Goal: Navigation & Orientation: Find specific page/section

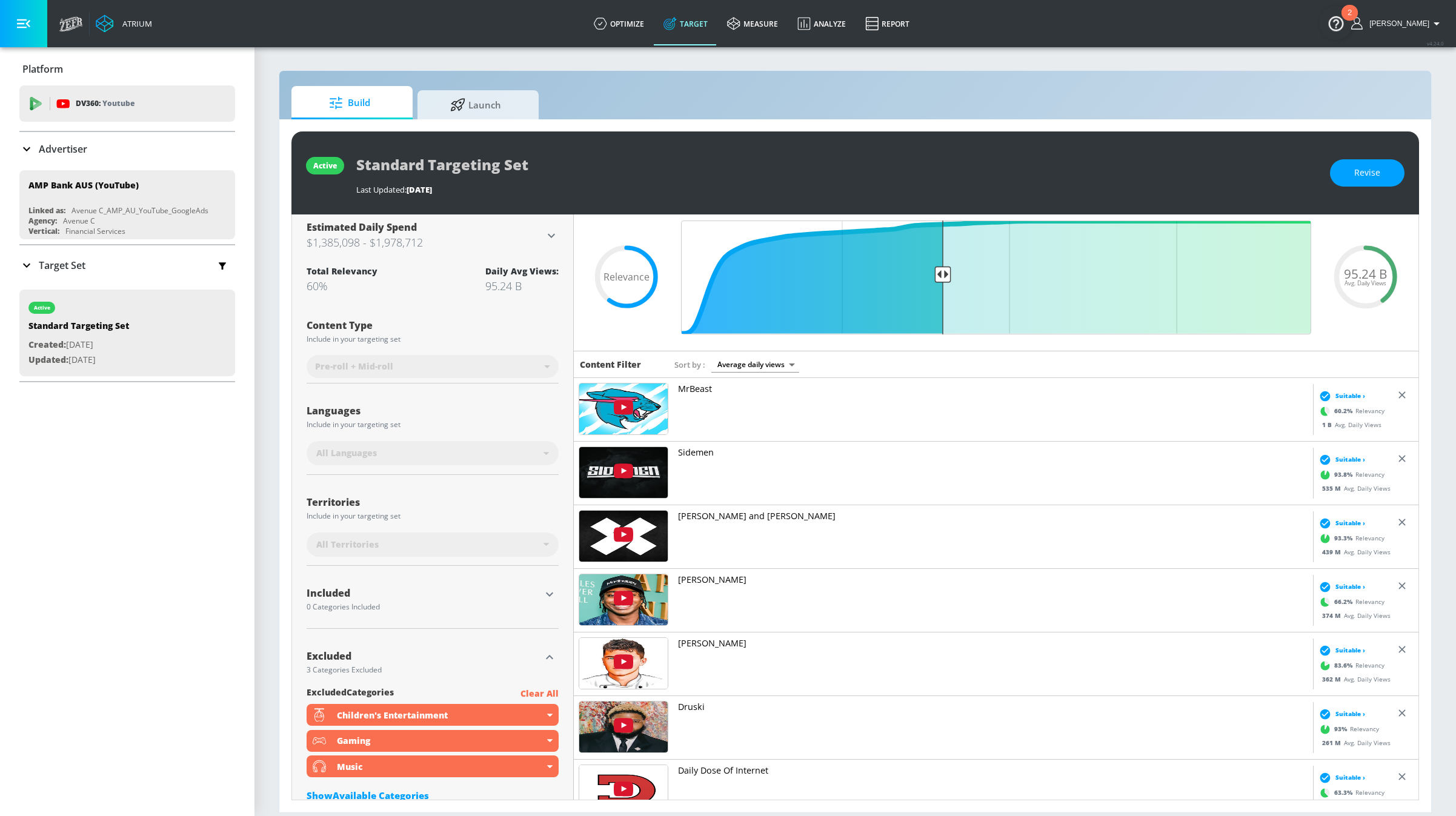
scroll to position [109, 0]
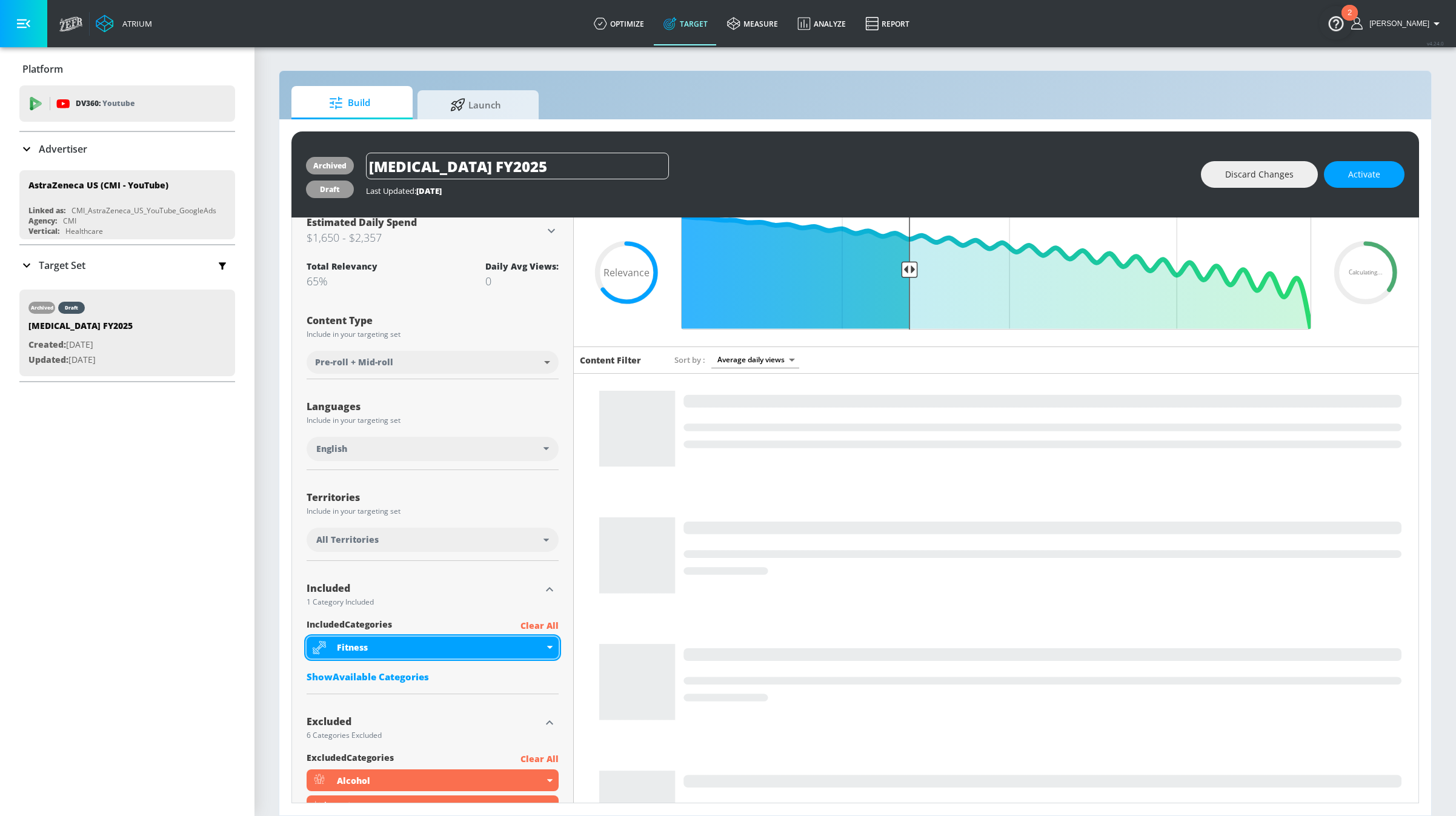
scroll to position [49, 0]
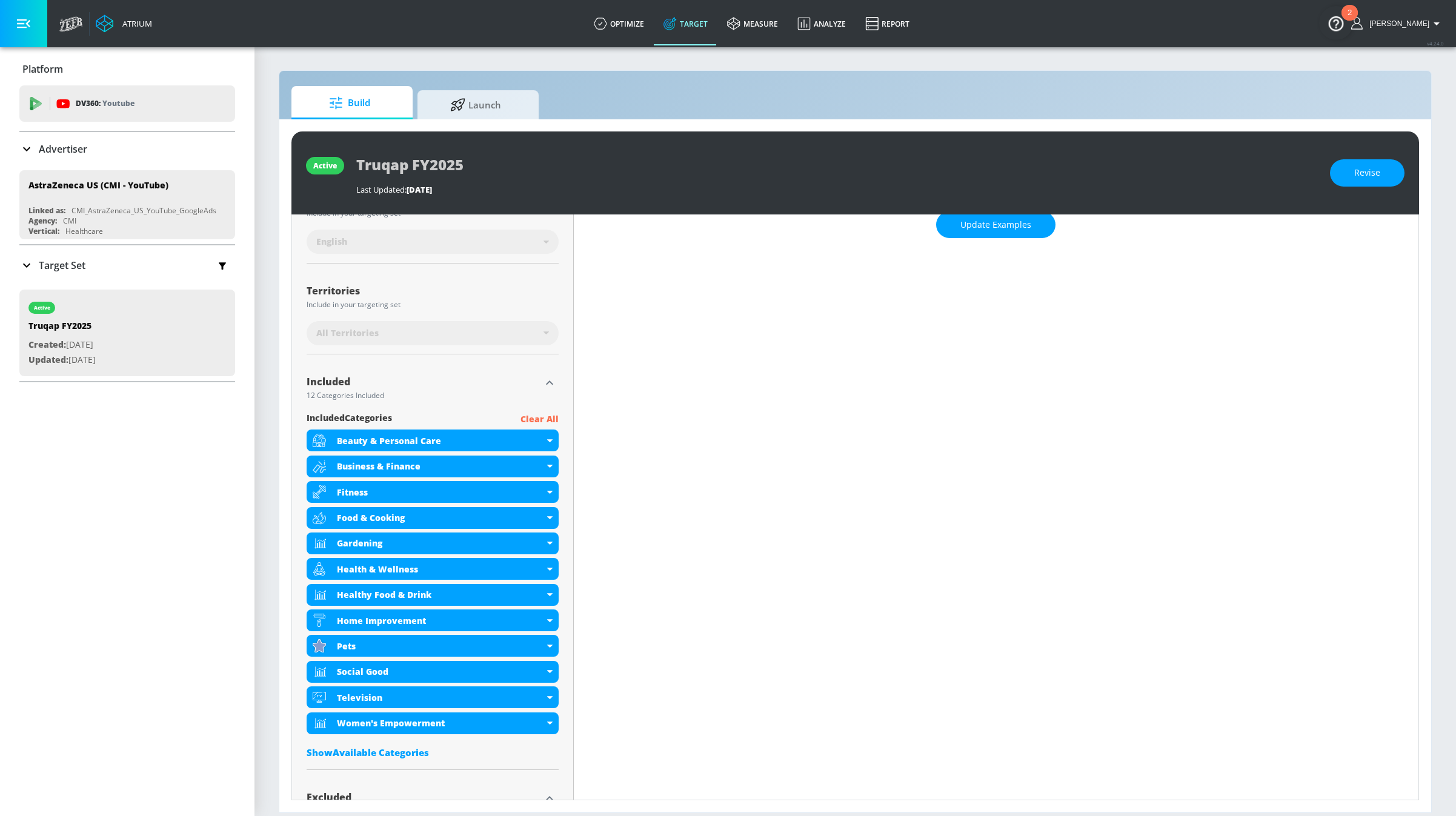
scroll to position [260, 0]
